Goal: Information Seeking & Learning: Understand process/instructions

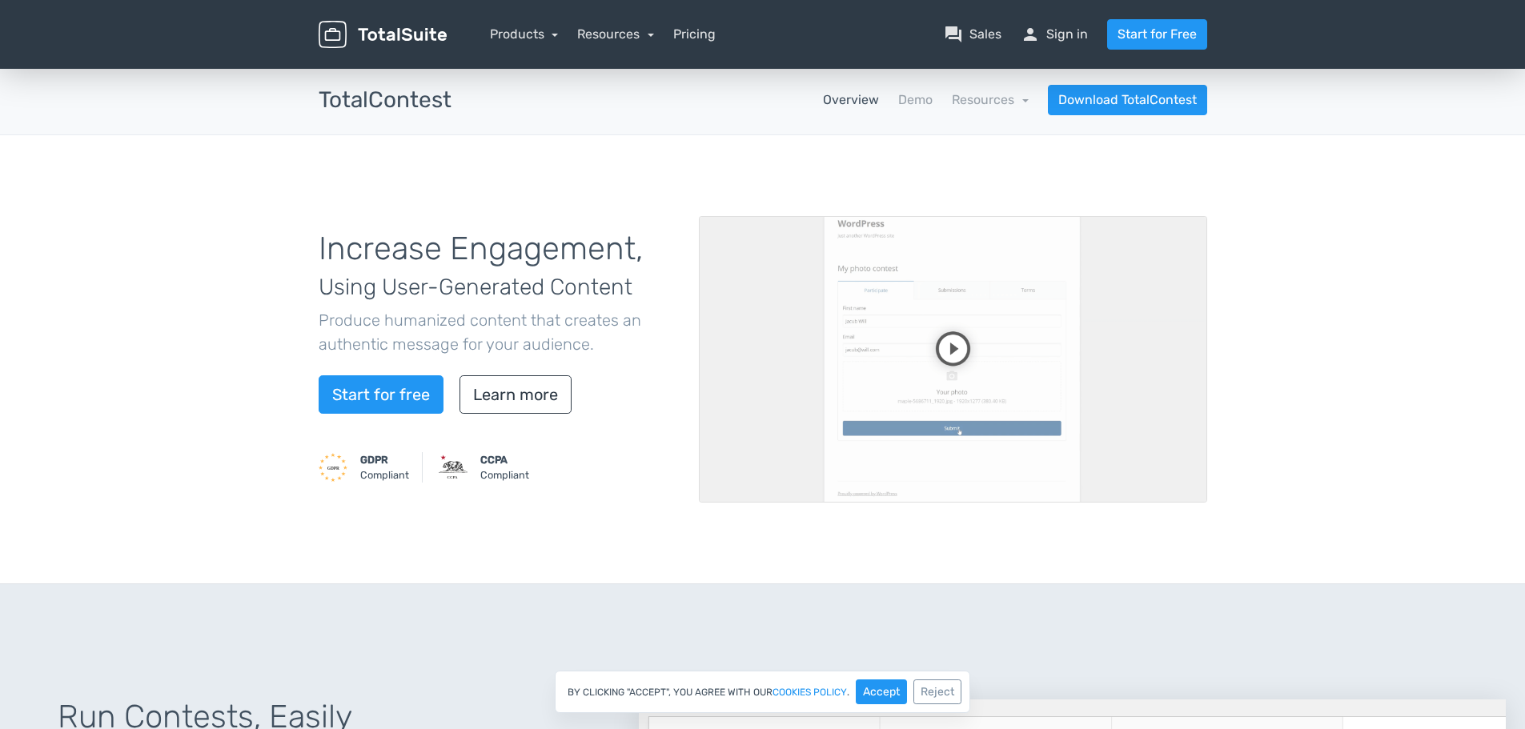
click at [921, 90] on nav "Overview Demo Resources school Documentation article Changelog Download TotalCo…" at bounding box center [841, 100] width 756 height 30
click at [921, 102] on link "Demo" at bounding box center [915, 99] width 34 height 19
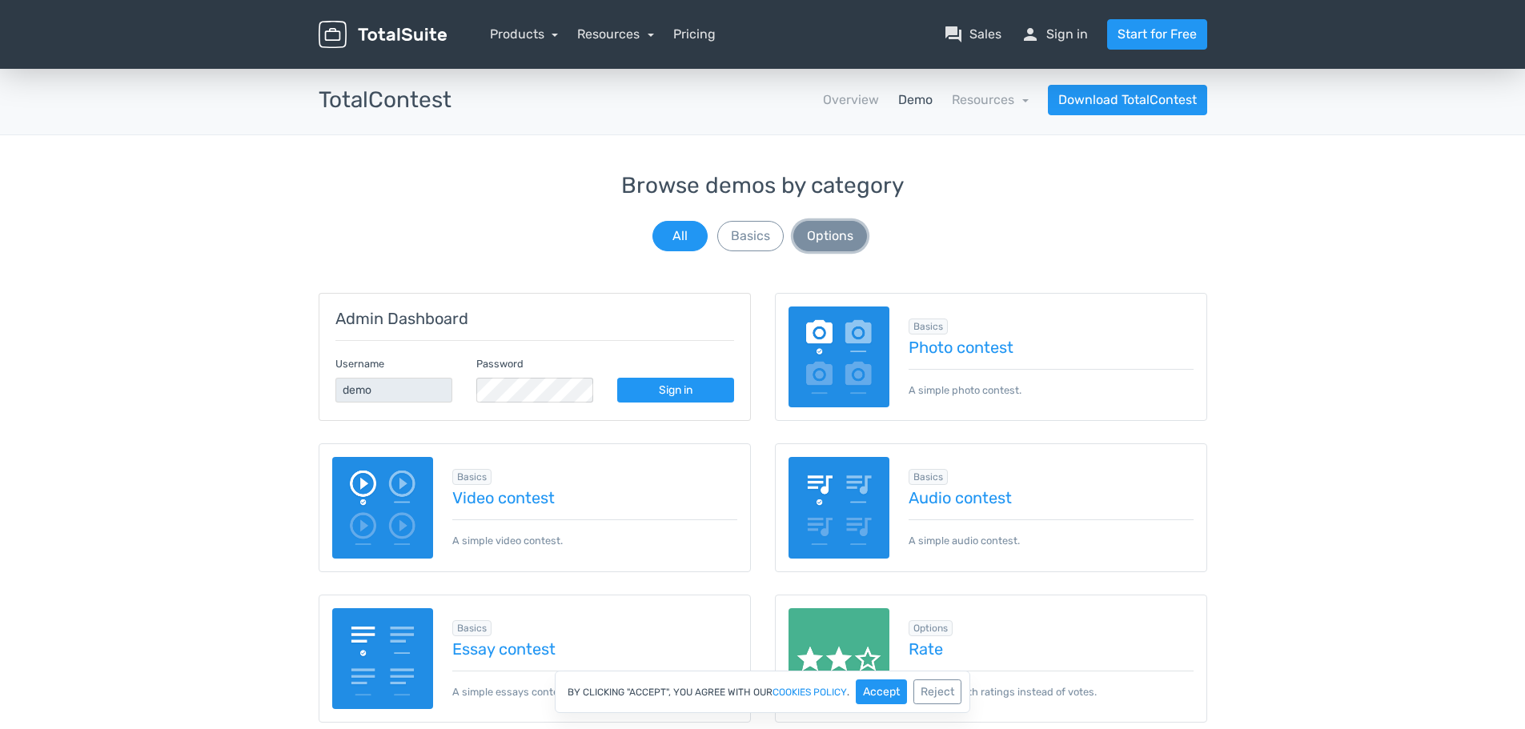
click at [828, 243] on button "Options" at bounding box center [830, 236] width 74 height 30
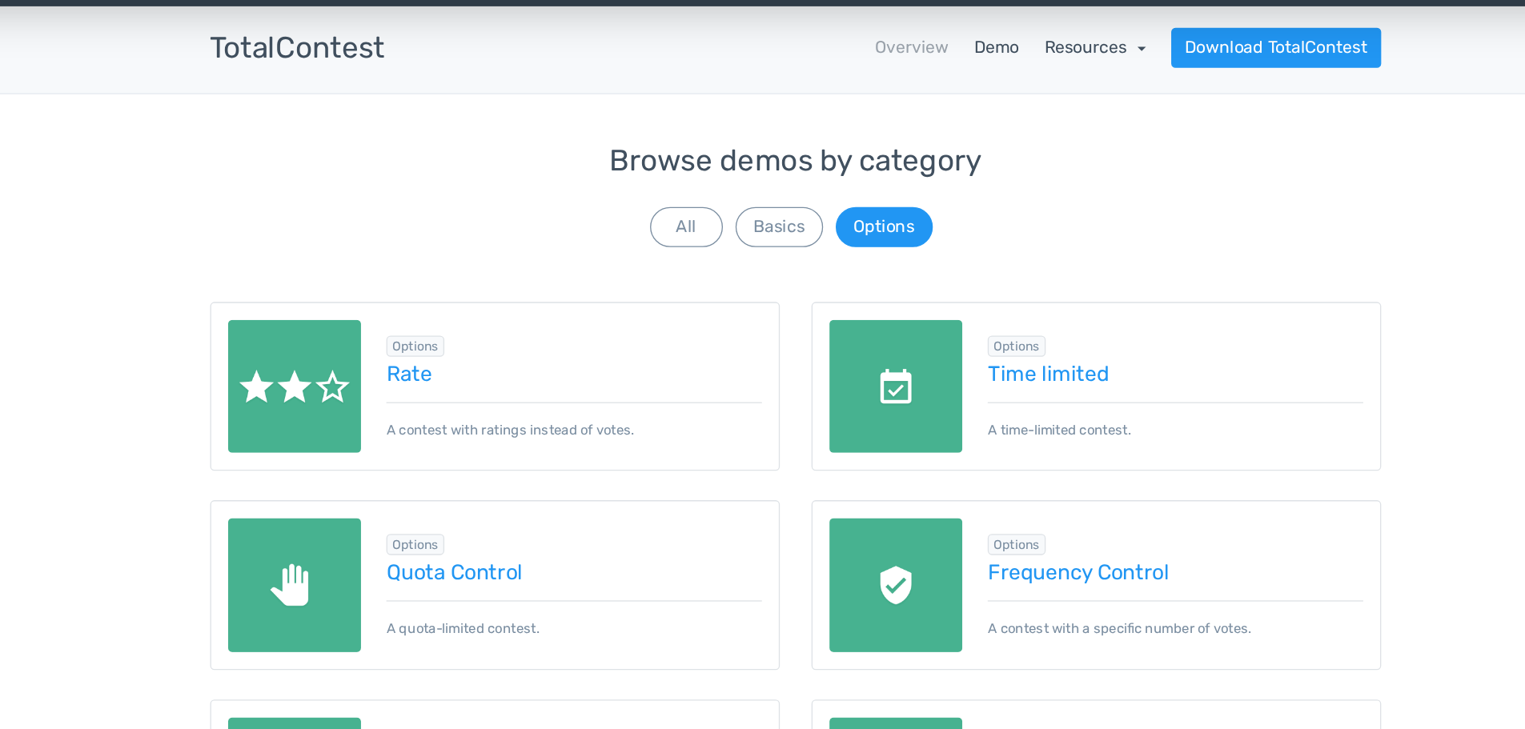
click at [990, 104] on link "Resources" at bounding box center [990, 99] width 77 height 15
click at [986, 137] on link "school Documentation" at bounding box center [952, 144] width 150 height 46
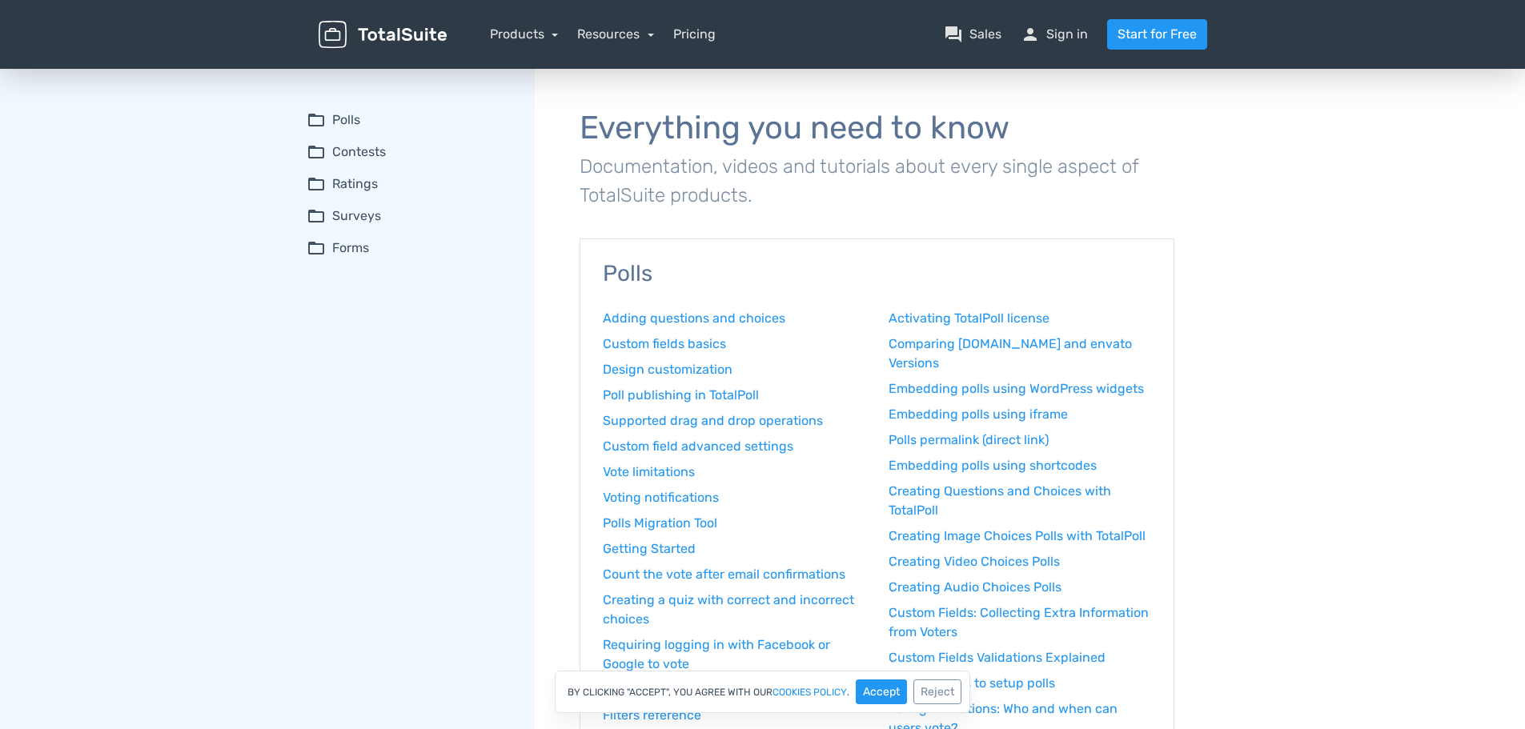
click at [358, 248] on summary "folder_open Forms" at bounding box center [410, 248] width 206 height 19
click at [374, 279] on link "Form creation" at bounding box center [420, 279] width 186 height 17
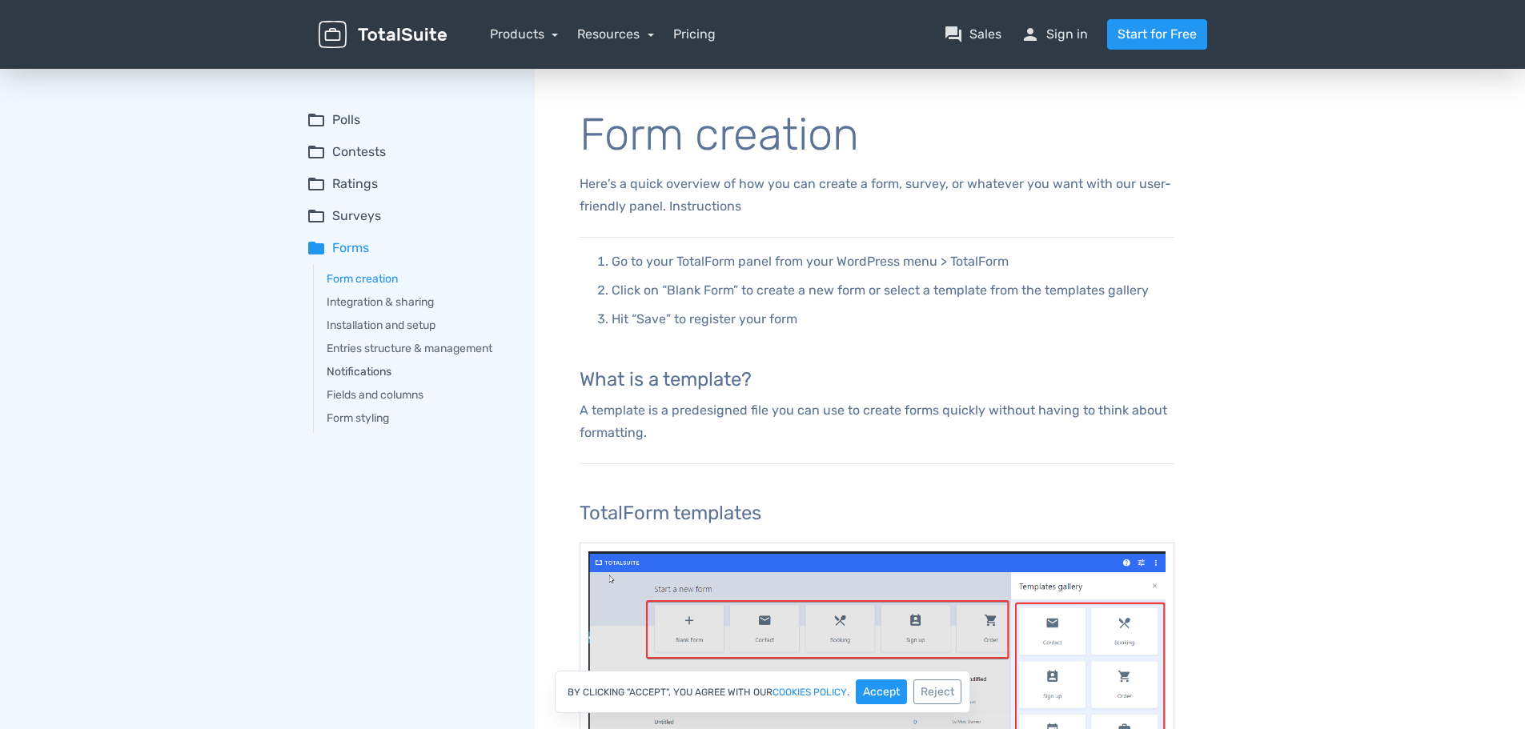
click at [375, 373] on link "Notifications" at bounding box center [420, 371] width 186 height 17
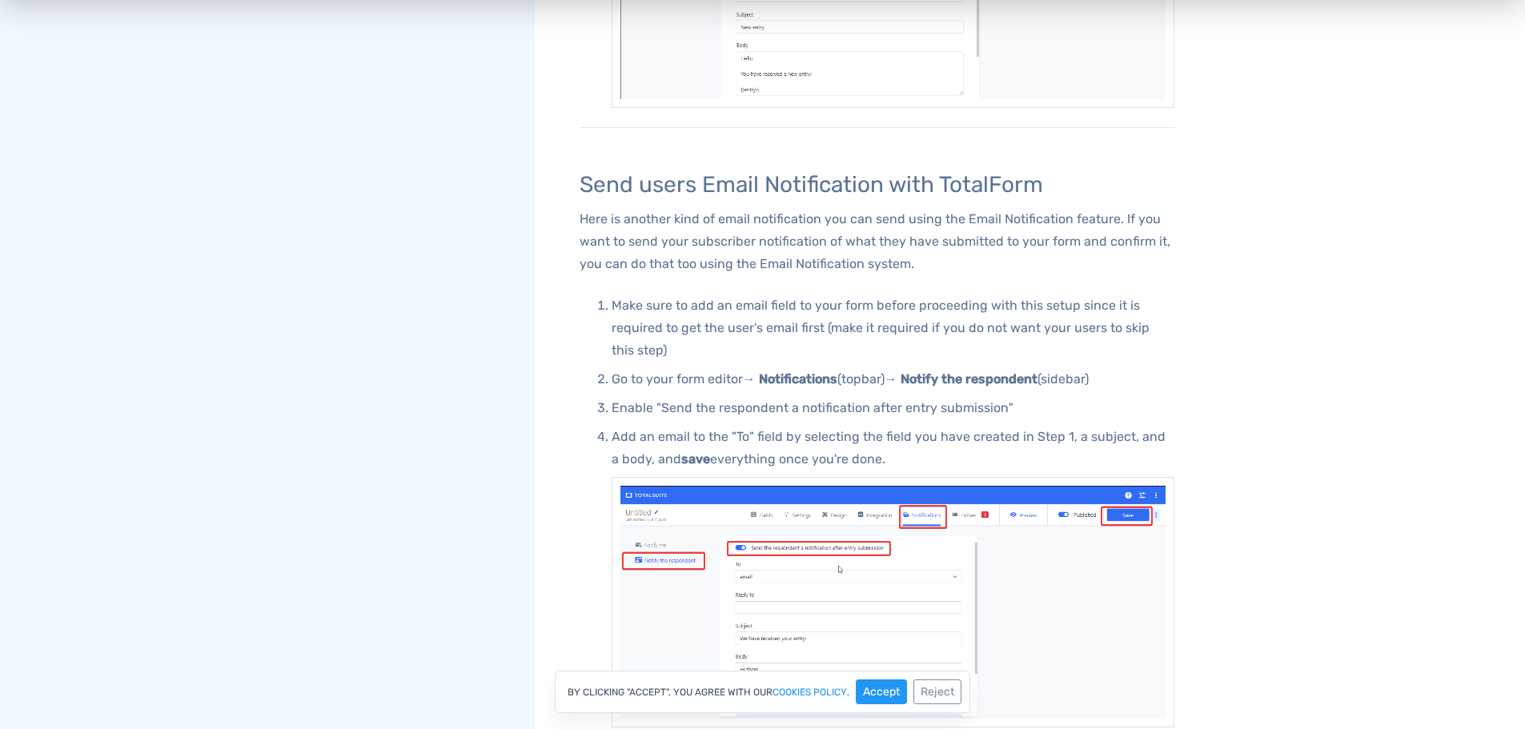
scroll to position [559, 0]
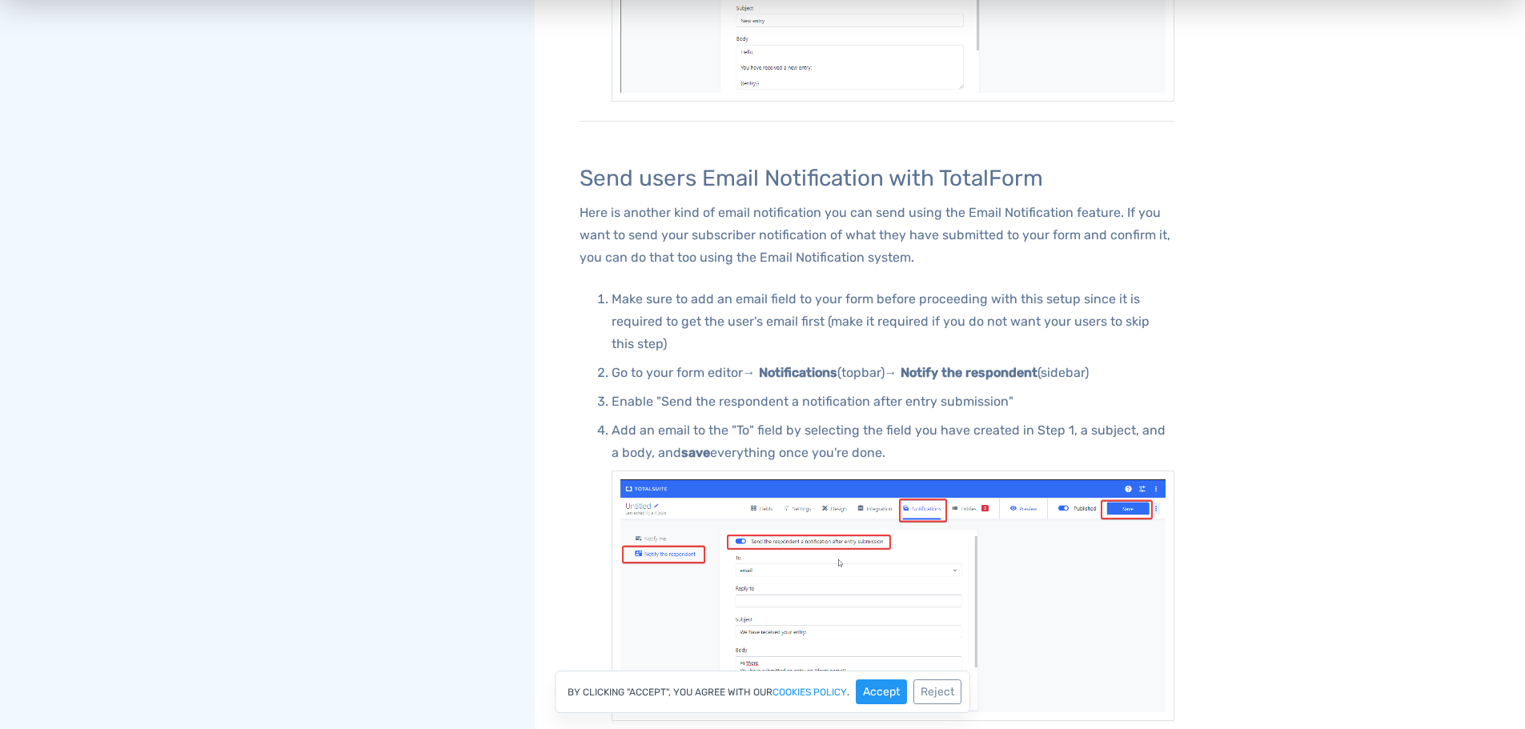
drag, startPoint x: 581, startPoint y: 176, endPoint x: 1181, endPoint y: 446, distance: 658.2
click at [1181, 446] on div "Notifications Setting up Admin Email Notifications in TotalForm Via email notif…" at bounding box center [877, 179] width 640 height 1301
copy div "Send users Email Notification with TotalForm Here is another kind of email noti…"
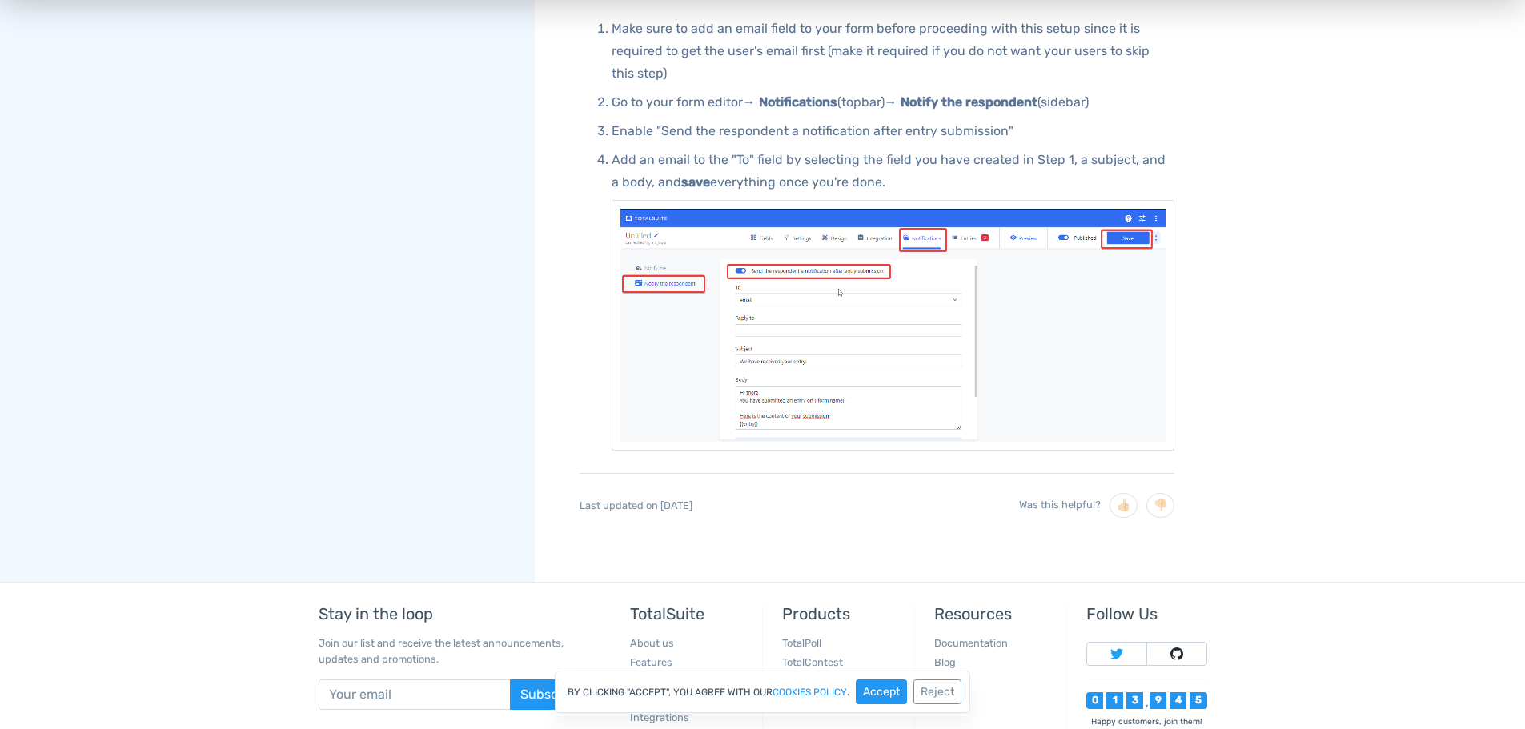
scroll to position [937, 0]
